Goal: Task Accomplishment & Management: Use online tool/utility

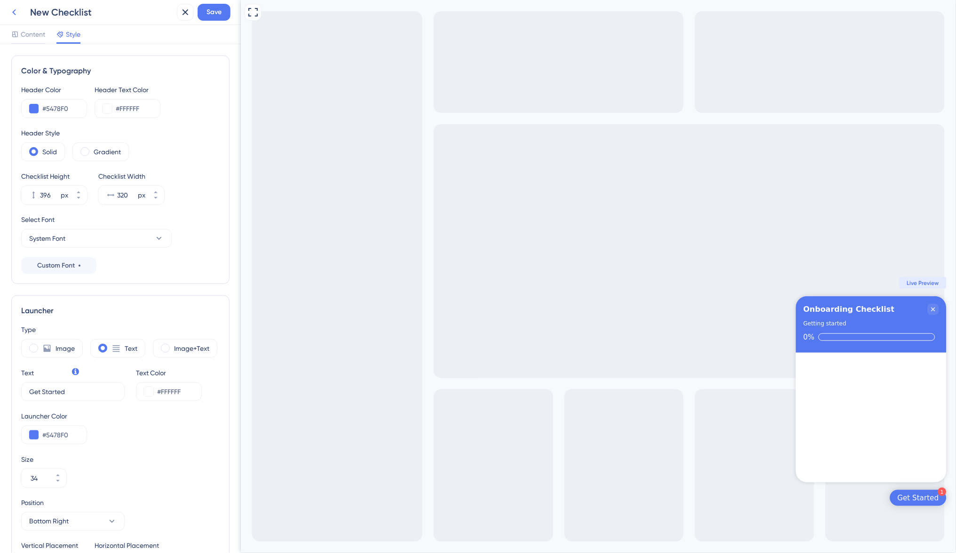
click at [14, 10] on icon at bounding box center [13, 12] width 11 height 11
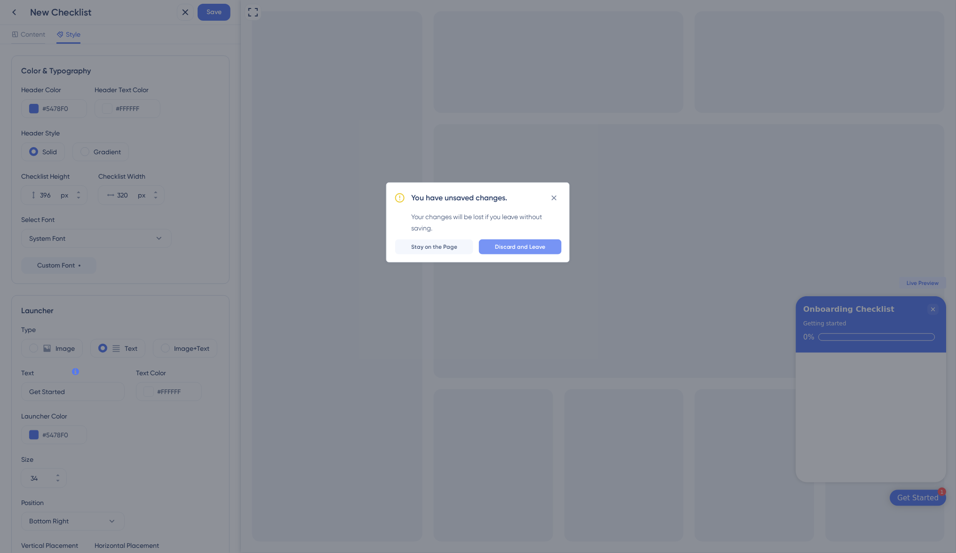
click at [549, 248] on button "Discard and Leave" at bounding box center [520, 246] width 83 height 15
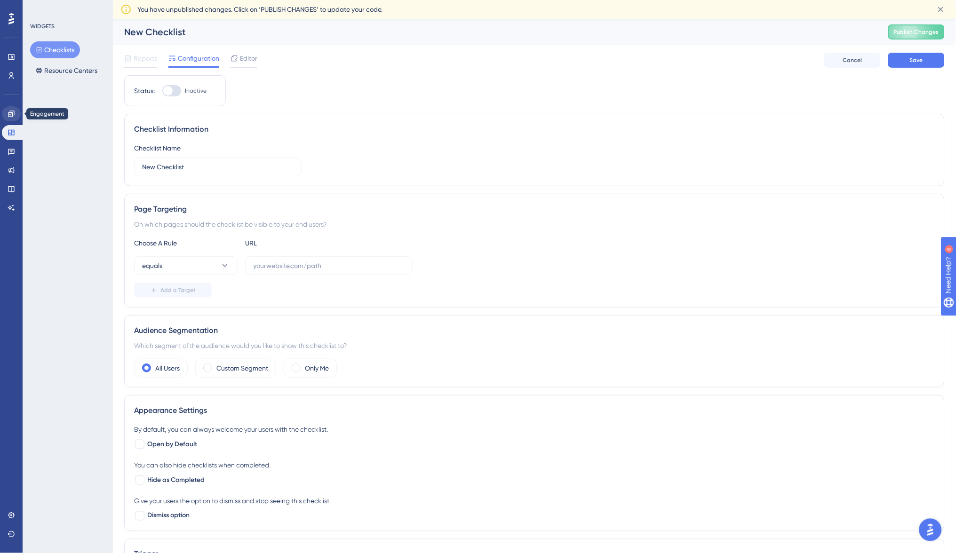
click at [13, 118] on link at bounding box center [11, 113] width 19 height 15
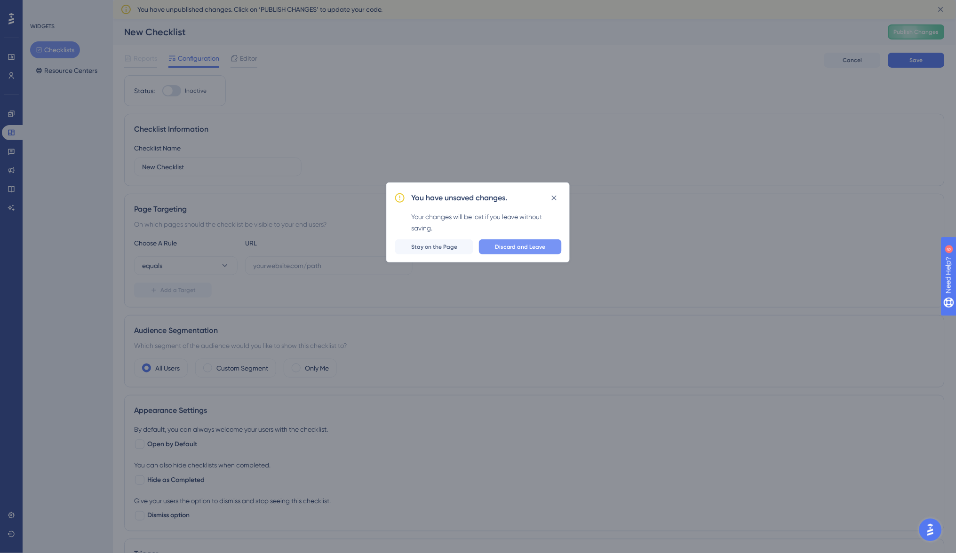
click at [525, 246] on span "Discard and Leave" at bounding box center [520, 247] width 51 height 8
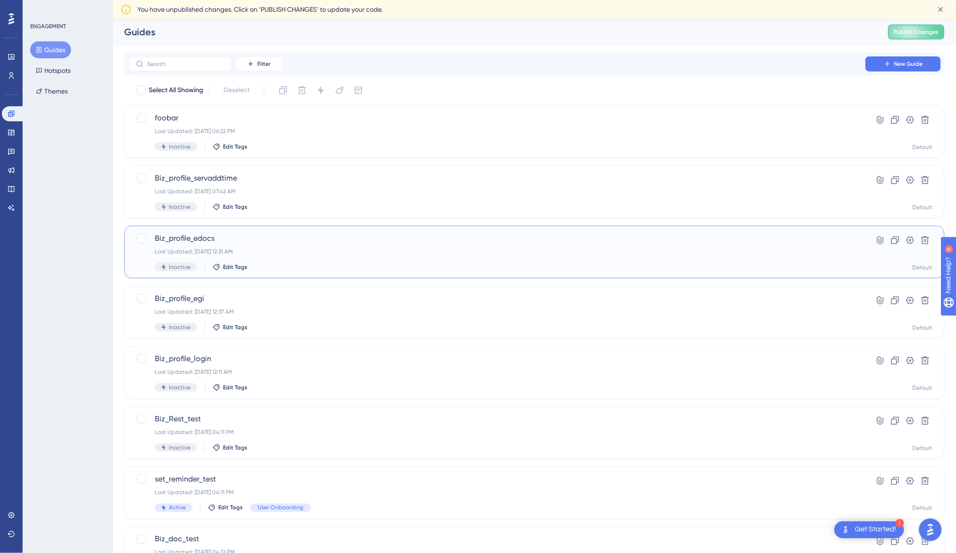
click at [274, 250] on div "Last Updated: [DATE] 12:31 AM" at bounding box center [497, 252] width 684 height 8
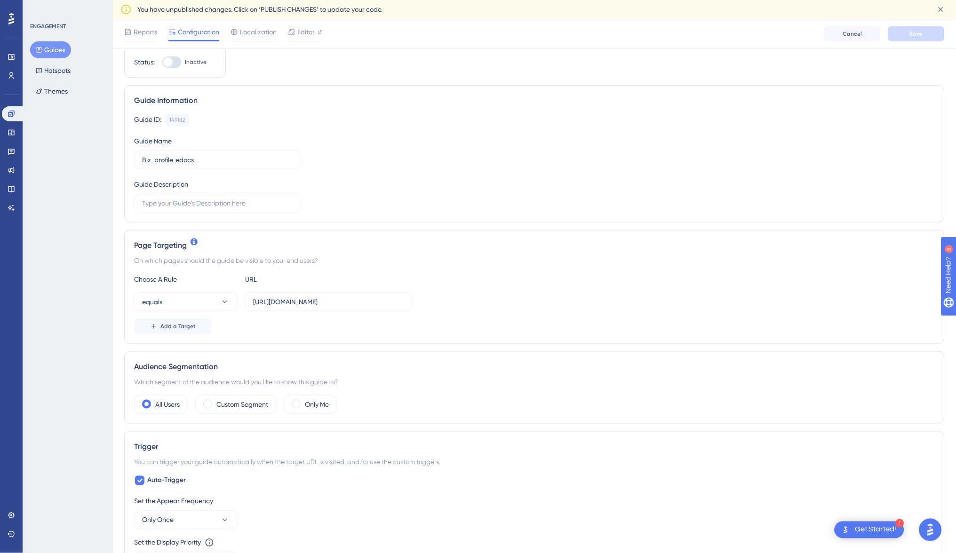
scroll to position [42, 0]
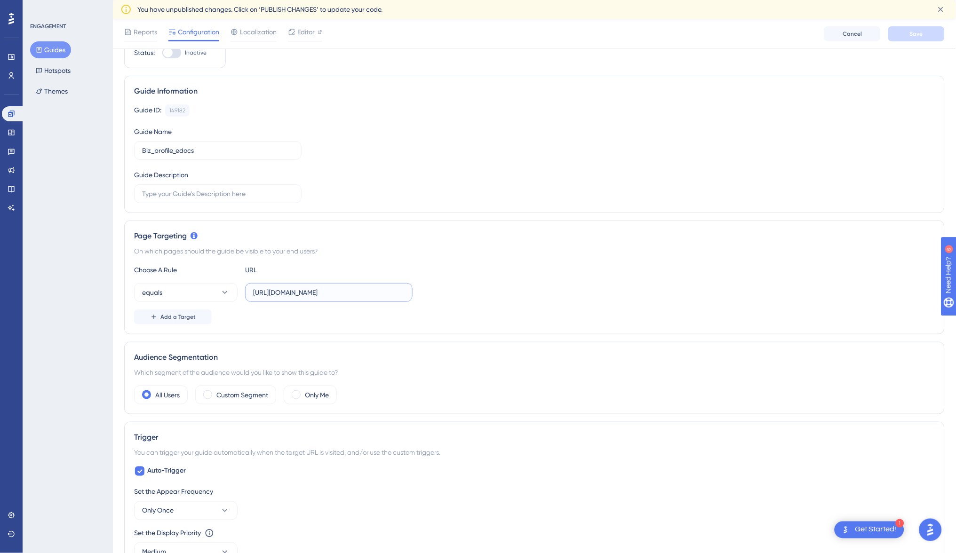
drag, startPoint x: 401, startPoint y: 292, endPoint x: 244, endPoint y: 289, distance: 156.6
click at [245, 289] on label "[URL][DOMAIN_NAME]" at bounding box center [328, 292] width 167 height 19
click at [253, 289] on input "[URL][DOMAIN_NAME]" at bounding box center [328, 292] width 151 height 10
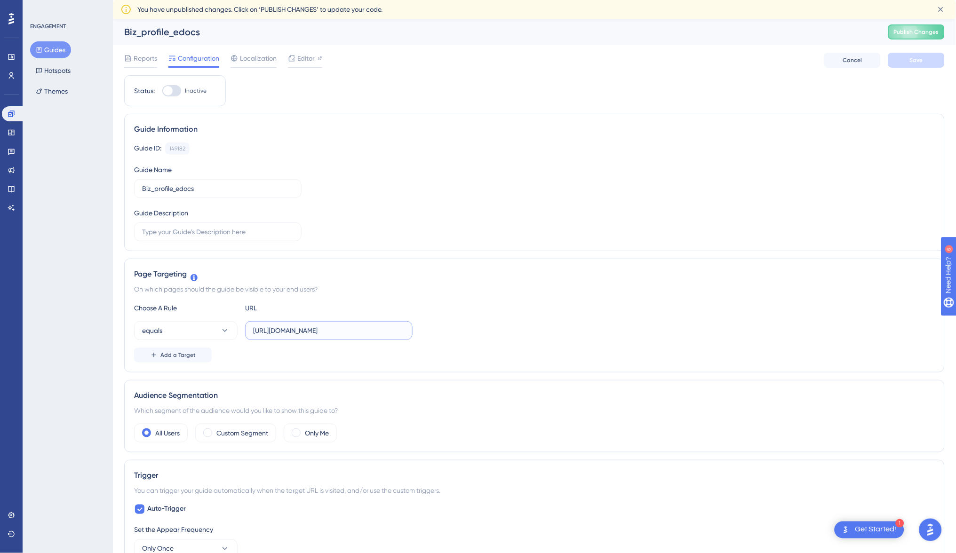
scroll to position [0, 0]
click at [356, 333] on input "[URL][DOMAIN_NAME]" at bounding box center [328, 330] width 151 height 10
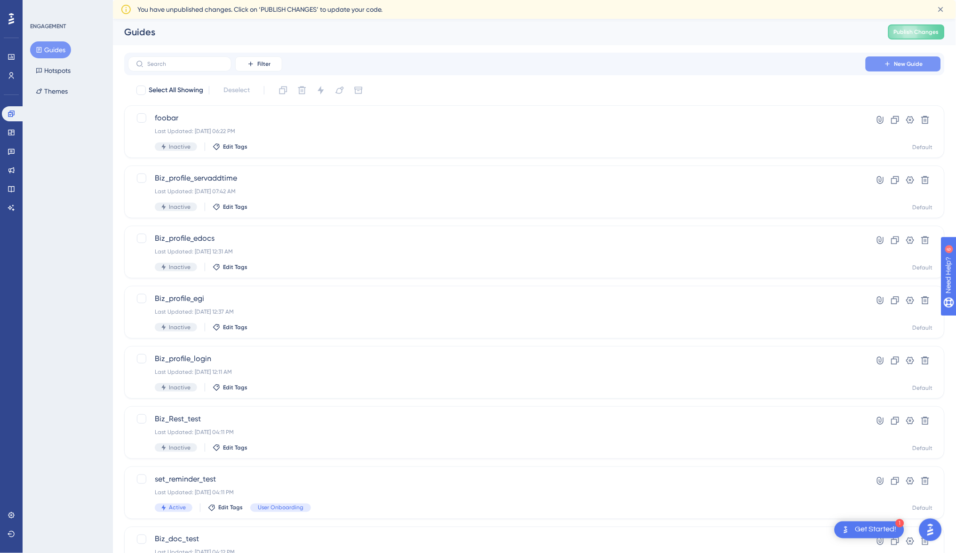
click at [908, 63] on span "New Guide" at bounding box center [908, 64] width 29 height 8
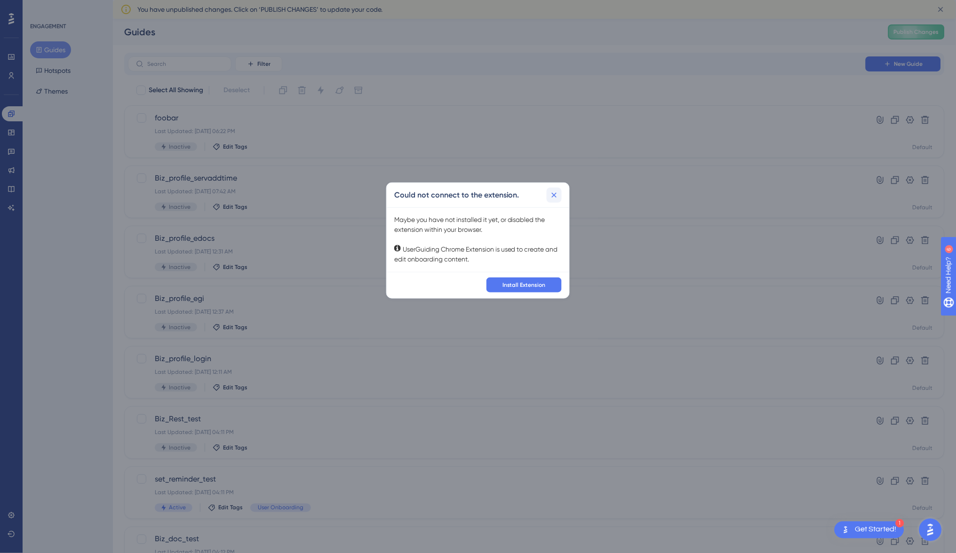
click at [554, 190] on icon at bounding box center [553, 194] width 9 height 9
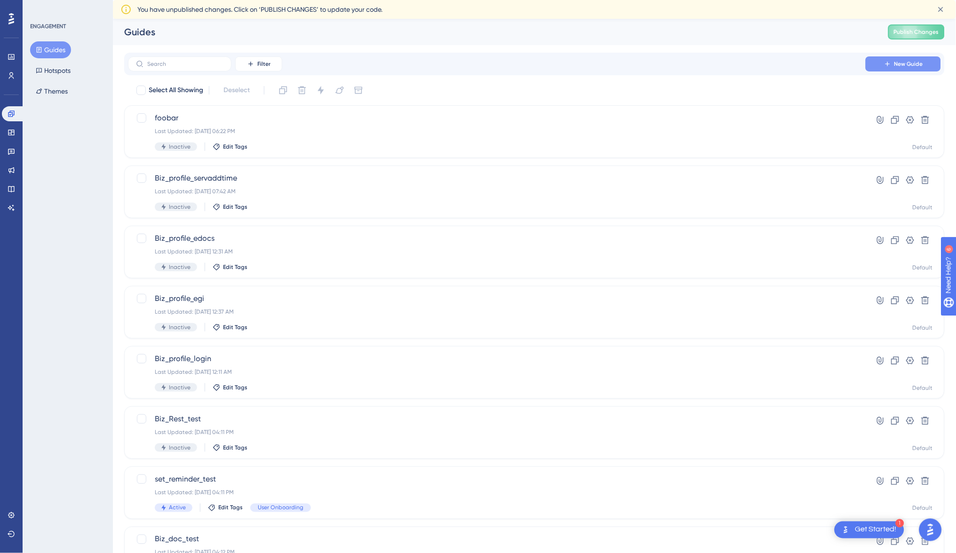
click at [914, 58] on button "New Guide" at bounding box center [902, 63] width 75 height 15
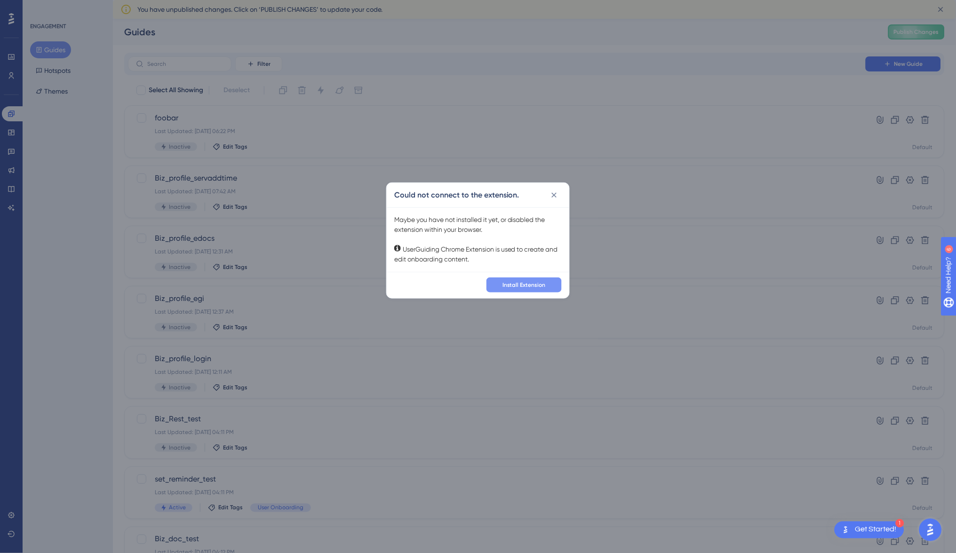
click at [530, 282] on span "Install Extension" at bounding box center [523, 285] width 43 height 8
